Goal: Task Accomplishment & Management: Use online tool/utility

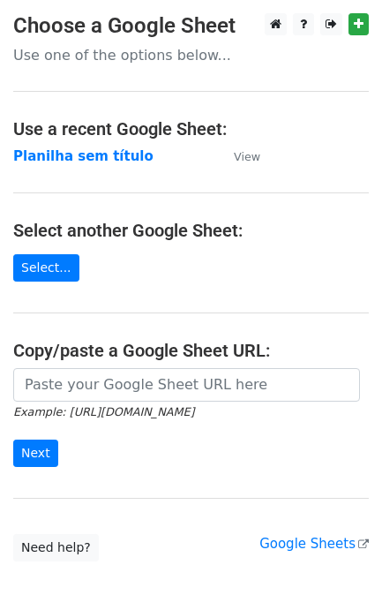
click at [79, 368] on main "Choose a Google Sheet Use one of the options below... Use a recent Google Sheet…" at bounding box center [191, 287] width 382 height 548
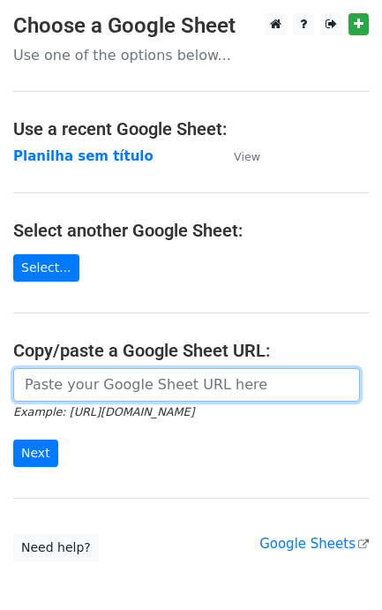
click at [72, 393] on input "url" at bounding box center [186, 385] width 347 height 34
paste input "[URL][DOMAIN_NAME]"
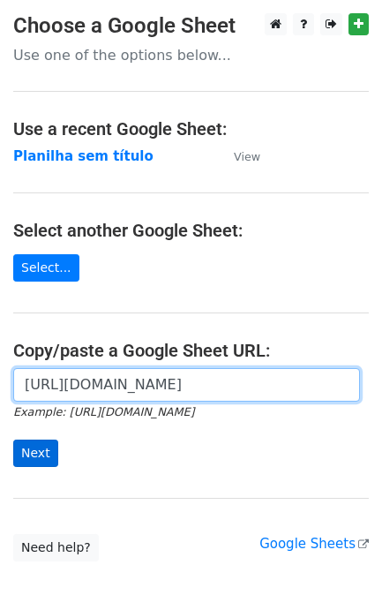
type input "[URL][DOMAIN_NAME]"
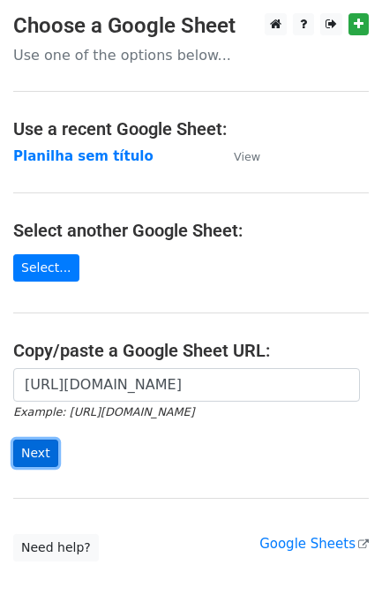
scroll to position [0, 0]
click at [38, 460] on input "Next" at bounding box center [35, 452] width 45 height 27
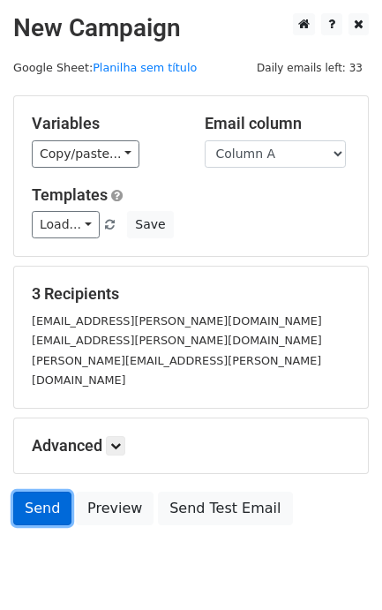
click at [35, 491] on link "Send" at bounding box center [42, 508] width 58 height 34
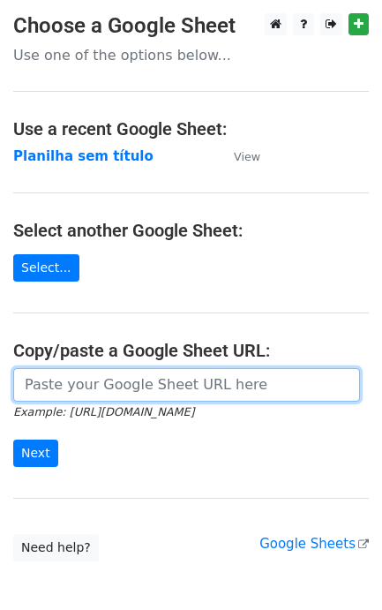
click at [49, 385] on input "url" at bounding box center [186, 385] width 347 height 34
paste input "https://docs.google.com/spreadsheets/d/11dGfEbGc57YceTrmeJPNe1kg2RUhHsyv8kR8EpL…"
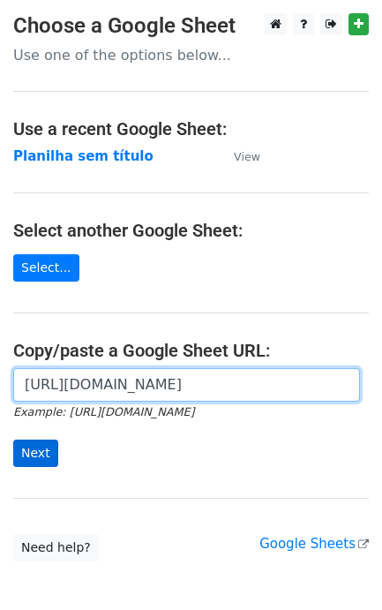
scroll to position [0, 388]
type input "https://docs.google.com/spreadsheets/d/11dGfEbGc57YceTrmeJPNe1kg2RUhHsyv8kR8EpL…"
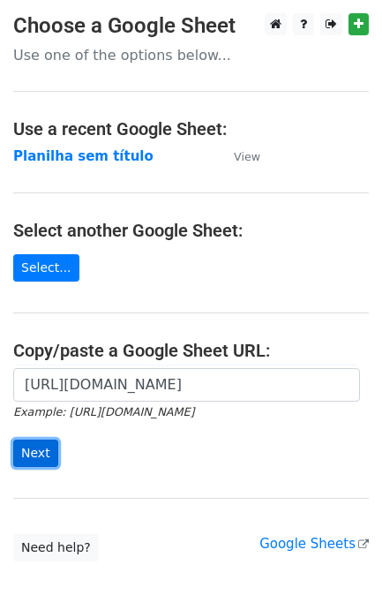
click at [42, 447] on input "Next" at bounding box center [35, 452] width 45 height 27
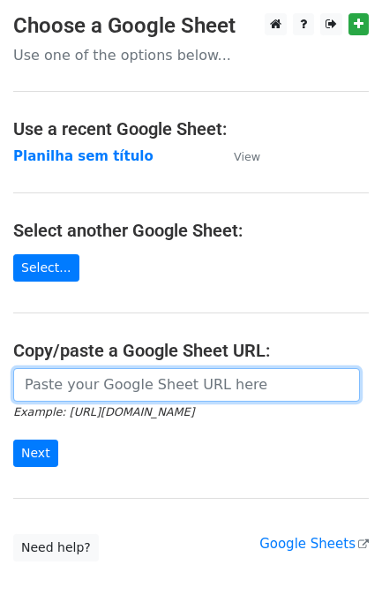
click at [95, 384] on input "url" at bounding box center [186, 385] width 347 height 34
paste input "[URL][DOMAIN_NAME]"
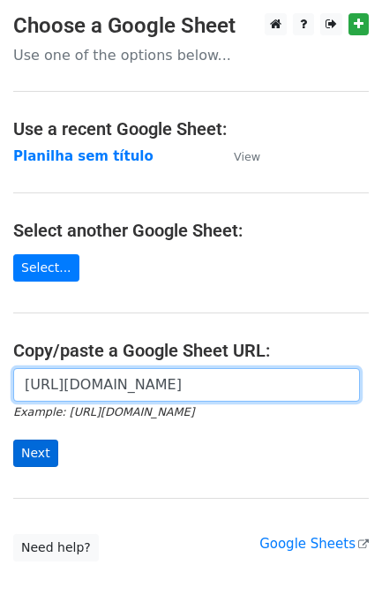
type input "[URL][DOMAIN_NAME]"
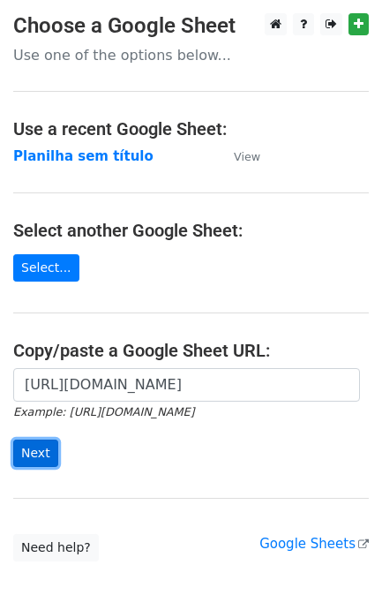
click at [41, 448] on input "Next" at bounding box center [35, 452] width 45 height 27
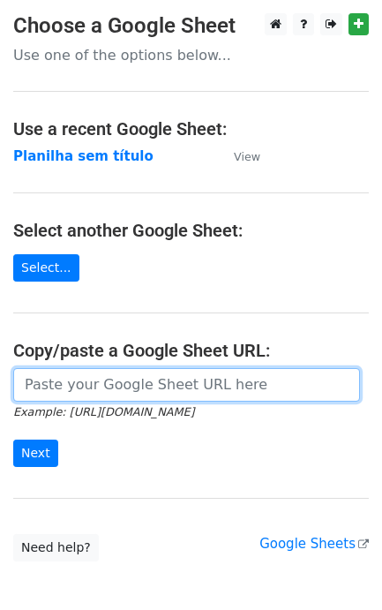
click at [66, 379] on input "url" at bounding box center [186, 385] width 347 height 34
paste input "[URL][DOMAIN_NAME]"
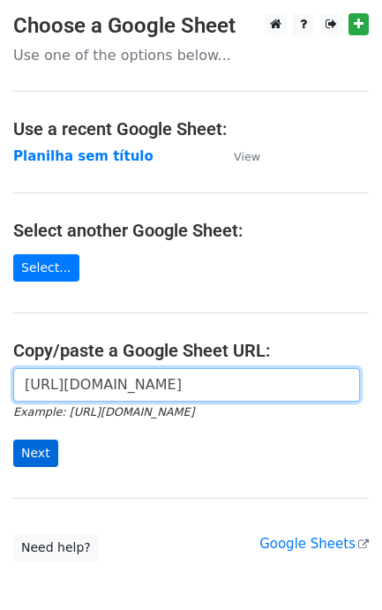
type input "[URL][DOMAIN_NAME]"
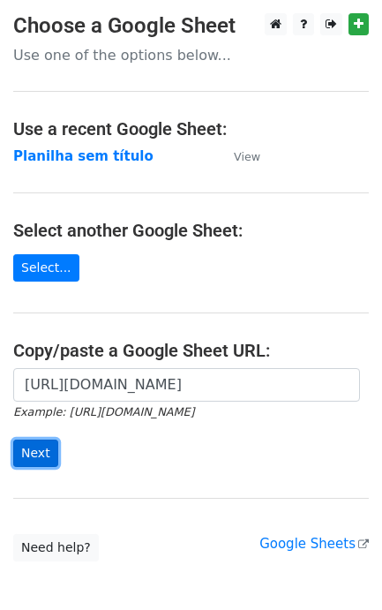
click at [44, 447] on input "Next" at bounding box center [35, 452] width 45 height 27
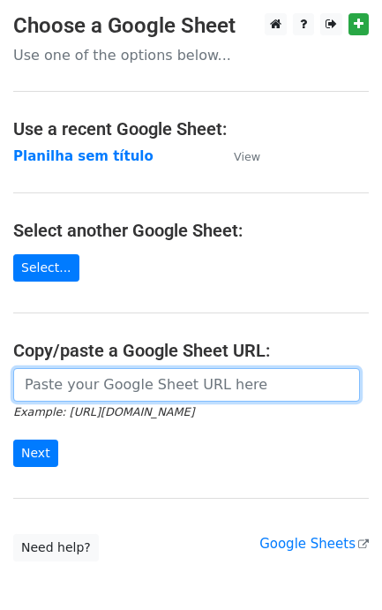
click at [85, 384] on input "url" at bounding box center [186, 385] width 347 height 34
paste input "[URL][DOMAIN_NAME]"
type input "[URL][DOMAIN_NAME]"
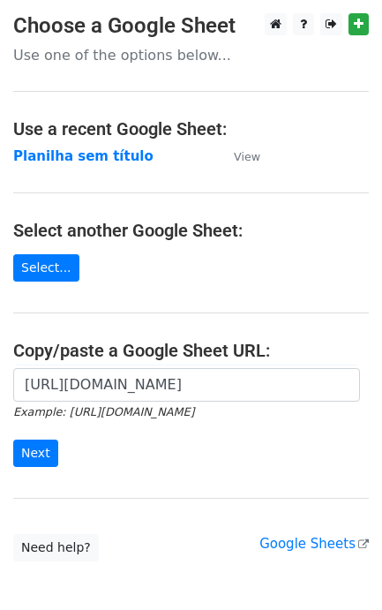
click at [55, 466] on form "[URL][DOMAIN_NAME] Example: [URL][DOMAIN_NAME] Next" at bounding box center [191, 417] width 356 height 99
click at [46, 466] on input "Next" at bounding box center [35, 452] width 45 height 27
